Goal: Information Seeking & Learning: Find specific page/section

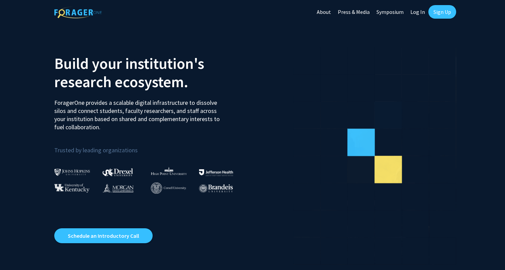
click at [413, 12] on link "Log In" at bounding box center [417, 12] width 21 height 24
select select
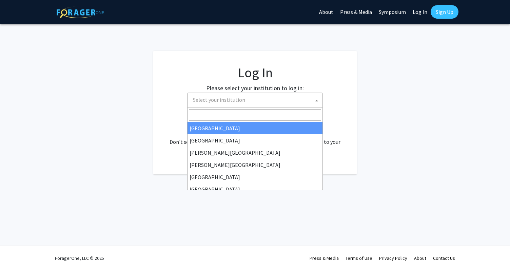
click at [225, 100] on span "Select your institution" at bounding box center [219, 99] width 52 height 7
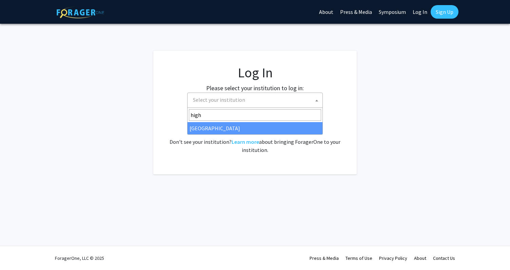
type input "high"
select select "2"
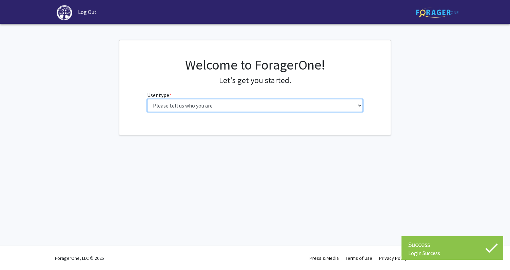
select select "1: undergrad"
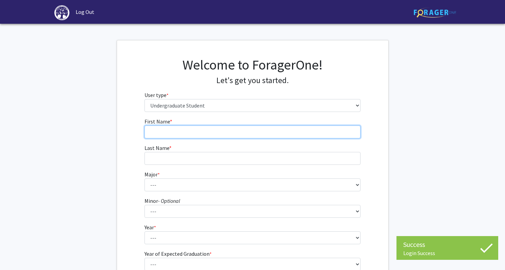
click at [226, 134] on input "First Name * required" at bounding box center [253, 132] width 216 height 13
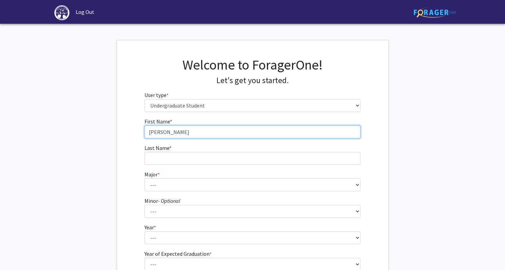
type input "[PERSON_NAME]"
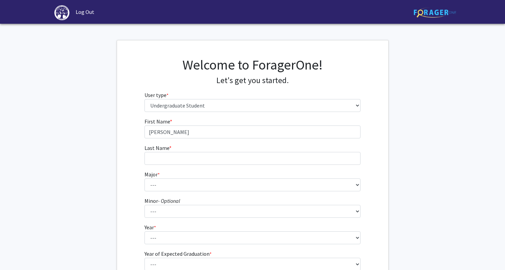
click at [204, 165] on form "First Name * required [PERSON_NAME] Last Name * required Major * required --- A…" at bounding box center [253, 200] width 216 height 166
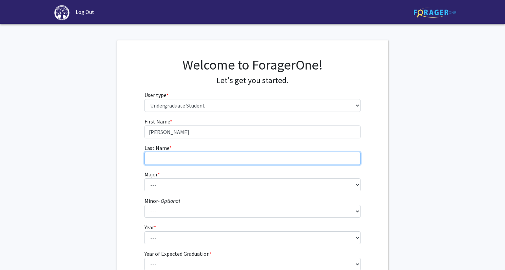
click at [190, 164] on input "Last Name * required" at bounding box center [253, 158] width 216 height 13
type input "Pate"
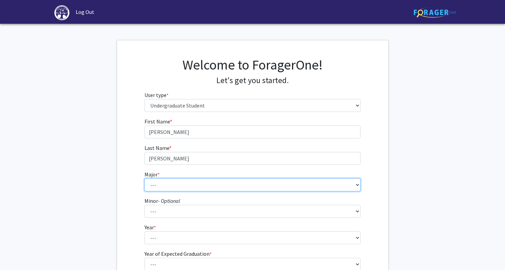
select select "67: 215"
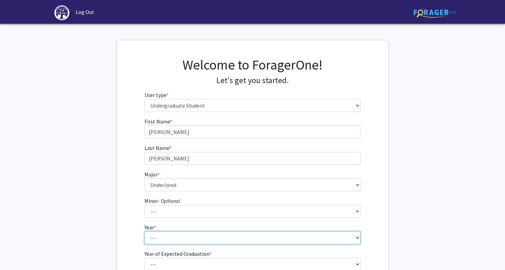
drag, startPoint x: 273, startPoint y: 236, endPoint x: 505, endPoint y: 180, distance: 238.0
click at [505, 180] on fg-get-started "Welcome to ForagerOne! Let's get you started. User type * required Please tell …" at bounding box center [252, 174] width 505 height 268
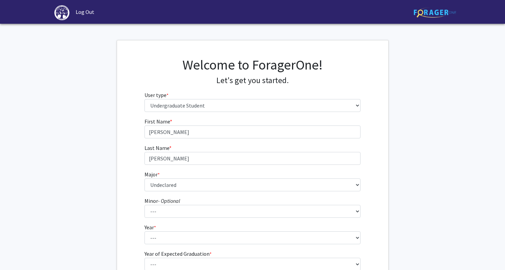
click at [410, 207] on fg-get-started "Welcome to ForagerOne! Let's get you started. User type * required Please tell …" at bounding box center [252, 174] width 505 height 268
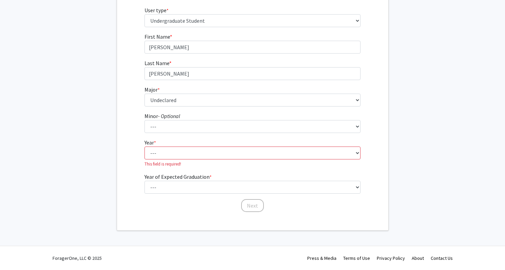
scroll to position [84, 0]
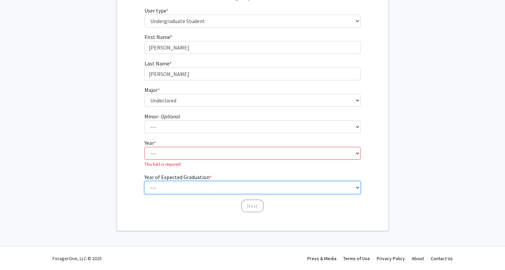
select select "5: 2029"
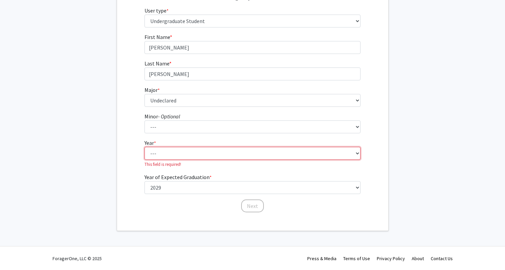
select select "1: first-year"
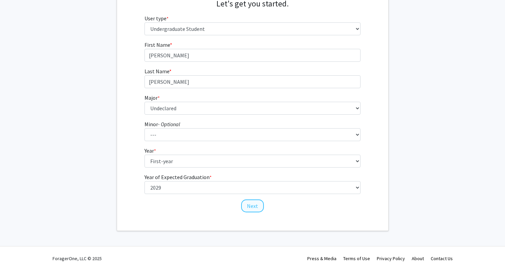
click at [251, 207] on button "Next" at bounding box center [252, 205] width 23 height 13
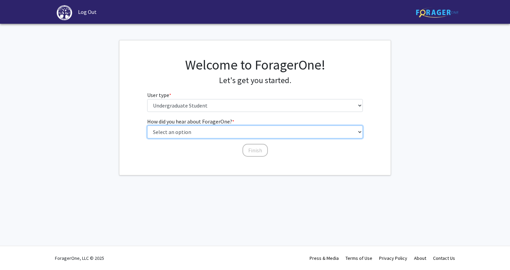
select select "2: faculty_recommendation"
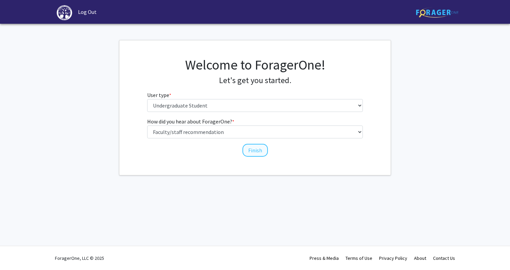
click at [247, 150] on button "Finish" at bounding box center [255, 150] width 25 height 13
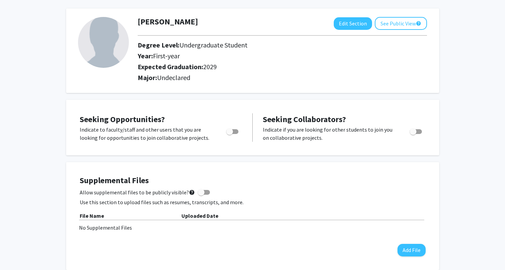
scroll to position [-1, 0]
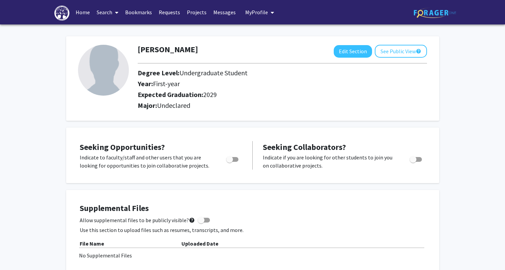
click at [112, 14] on link "Search" at bounding box center [107, 12] width 28 height 24
click at [118, 33] on span "Faculty/Staff" at bounding box center [118, 31] width 50 height 14
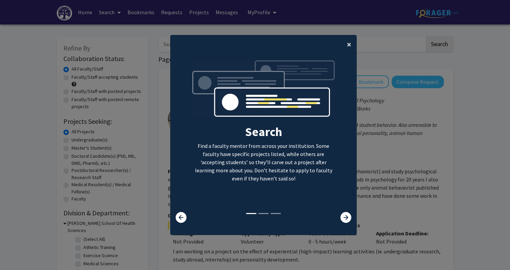
click at [347, 40] on span "×" at bounding box center [349, 44] width 4 height 11
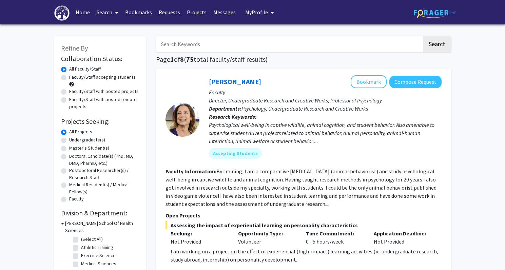
click at [297, 63] on h1 "Page 1 of 8 ( 75 total faculty/staff results)" at bounding box center [303, 59] width 295 height 8
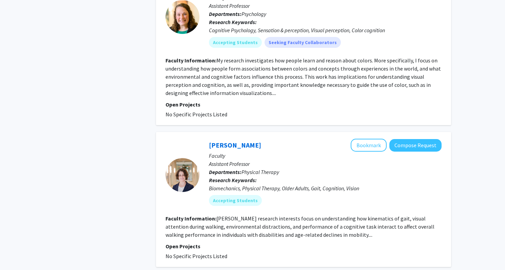
scroll to position [2408, 0]
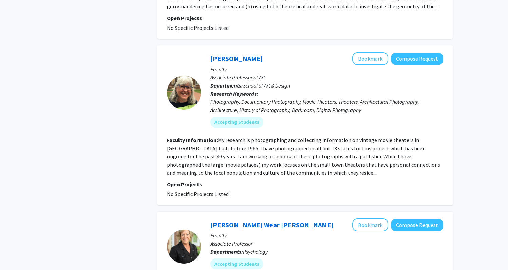
scroll to position [464, 0]
click at [310, 180] on fg-search-faculty "Benita VanWinkle Bookmark Compose Request Faculty Associate Professor of Art De…" at bounding box center [305, 126] width 276 height 146
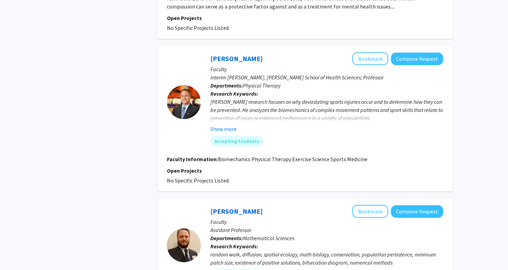
scroll to position [1062, 0]
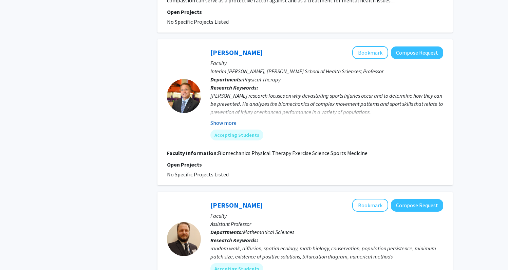
click at [224, 119] on button "Show more" at bounding box center [223, 123] width 26 height 8
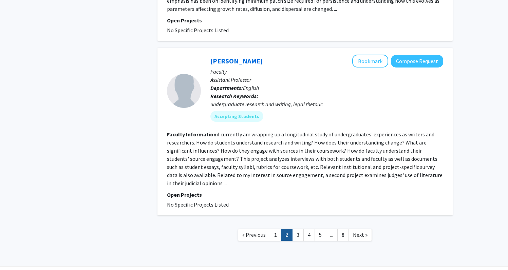
scroll to position [1439, 0]
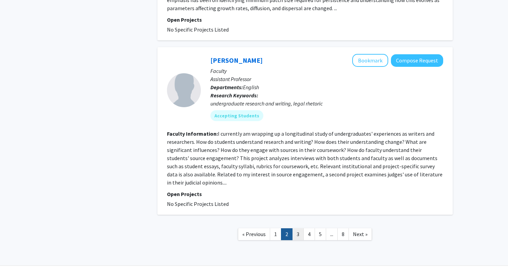
click at [298, 230] on link "3" at bounding box center [298, 234] width 12 height 12
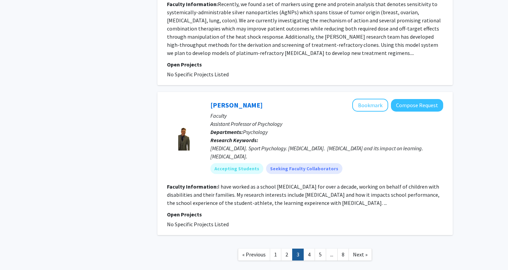
scroll to position [1453, 0]
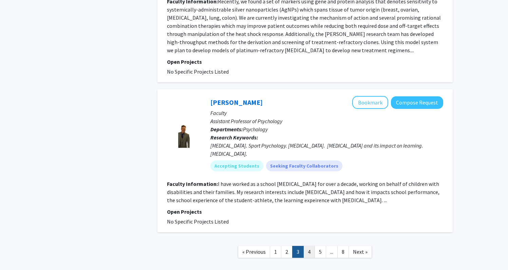
click at [307, 246] on link "4" at bounding box center [309, 252] width 12 height 12
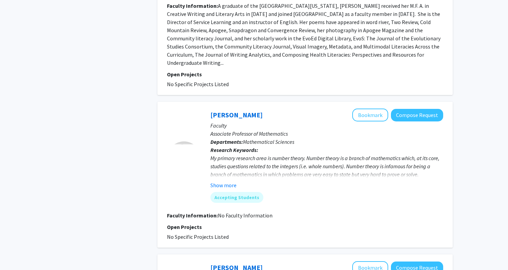
scroll to position [544, 0]
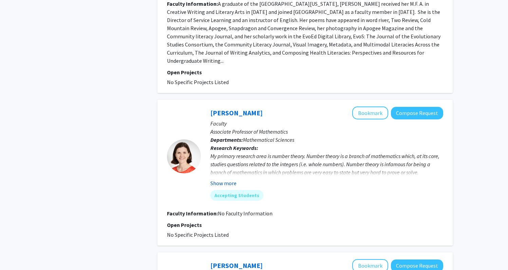
click at [228, 179] on button "Show more" at bounding box center [223, 183] width 26 height 8
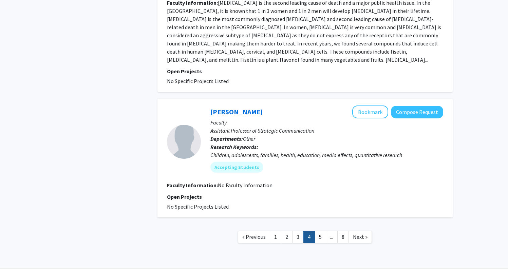
scroll to position [1341, 0]
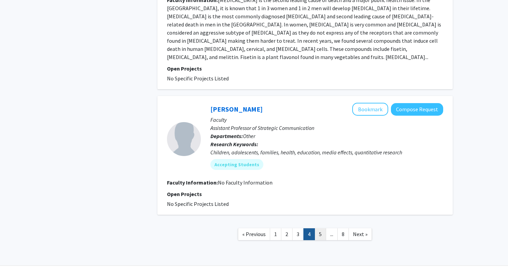
click at [321, 228] on link "5" at bounding box center [320, 234] width 12 height 12
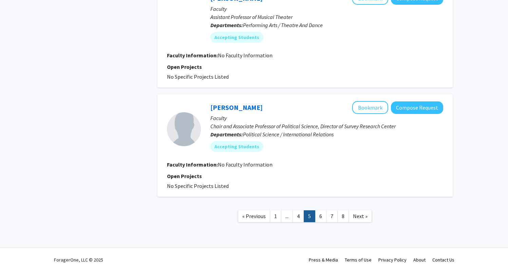
scroll to position [958, 0]
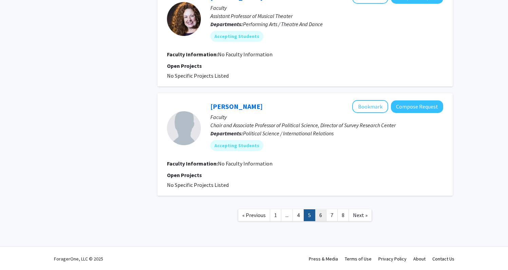
click at [320, 218] on link "6" at bounding box center [321, 215] width 12 height 12
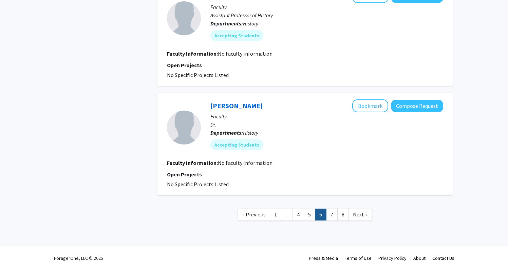
scroll to position [951, 0]
click at [330, 214] on link "7" at bounding box center [332, 215] width 12 height 12
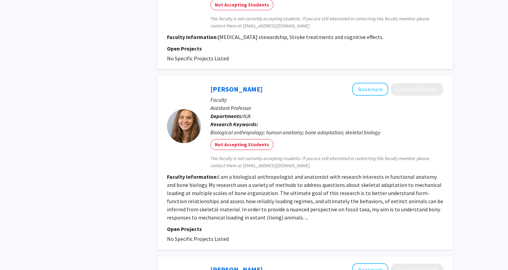
scroll to position [901, 0]
